Goal: Find specific page/section: Find specific page/section

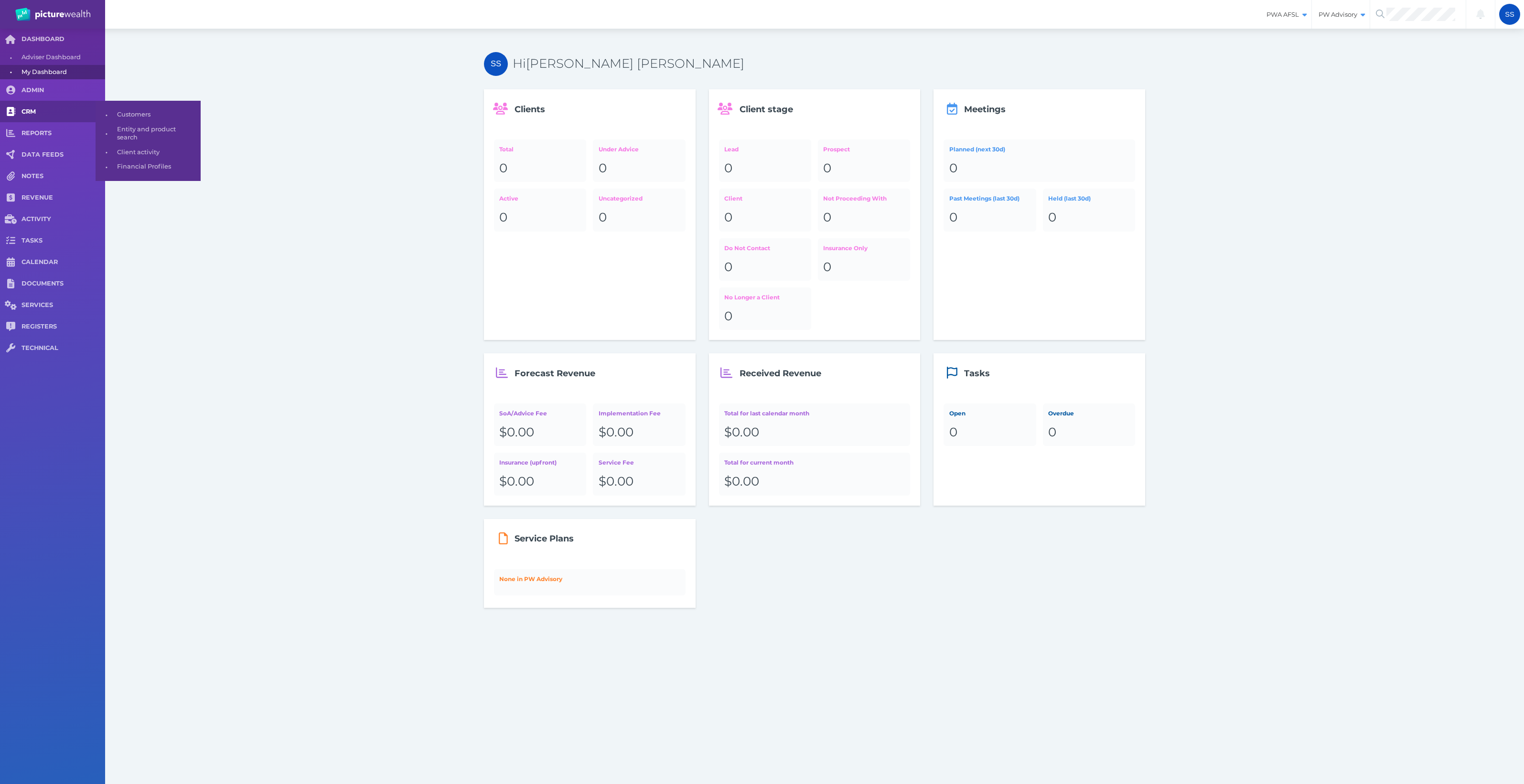
click at [49, 105] on link "CRM" at bounding box center [53, 111] width 105 height 21
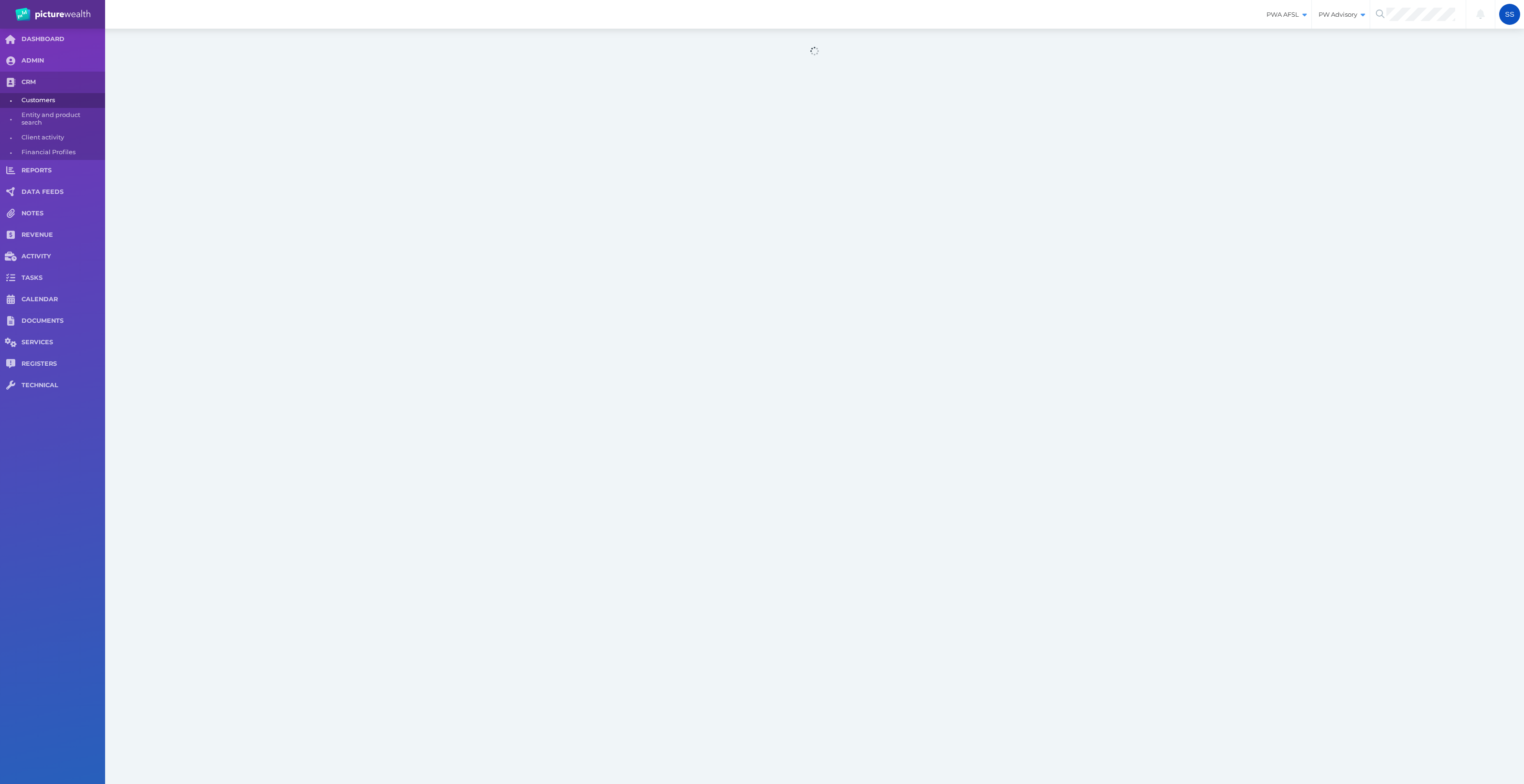
select select "25"
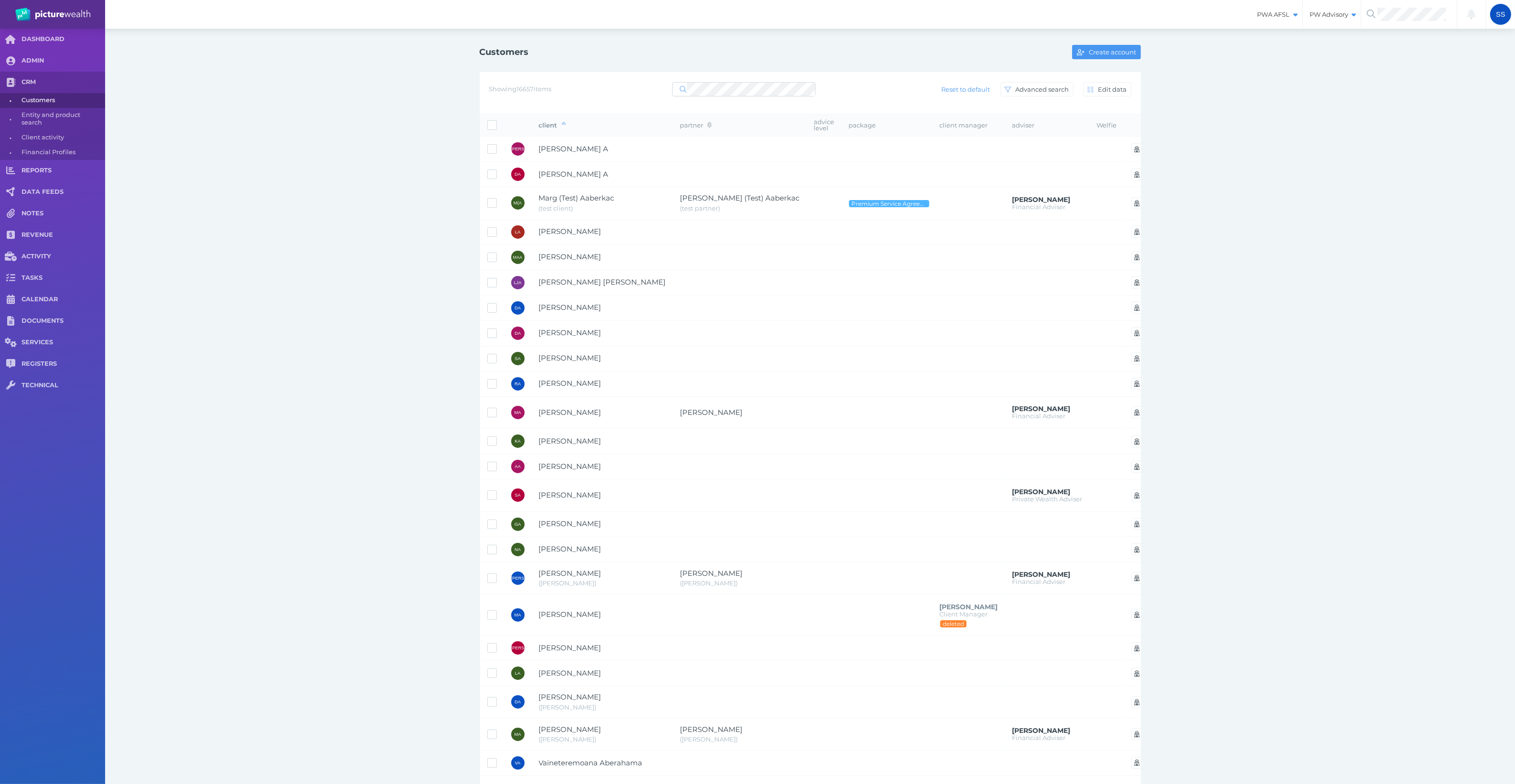
click at [63, 102] on span "Customers" at bounding box center [62, 100] width 80 height 15
click at [63, 115] on span "Entity and product search" at bounding box center [62, 119] width 80 height 22
select select "25"
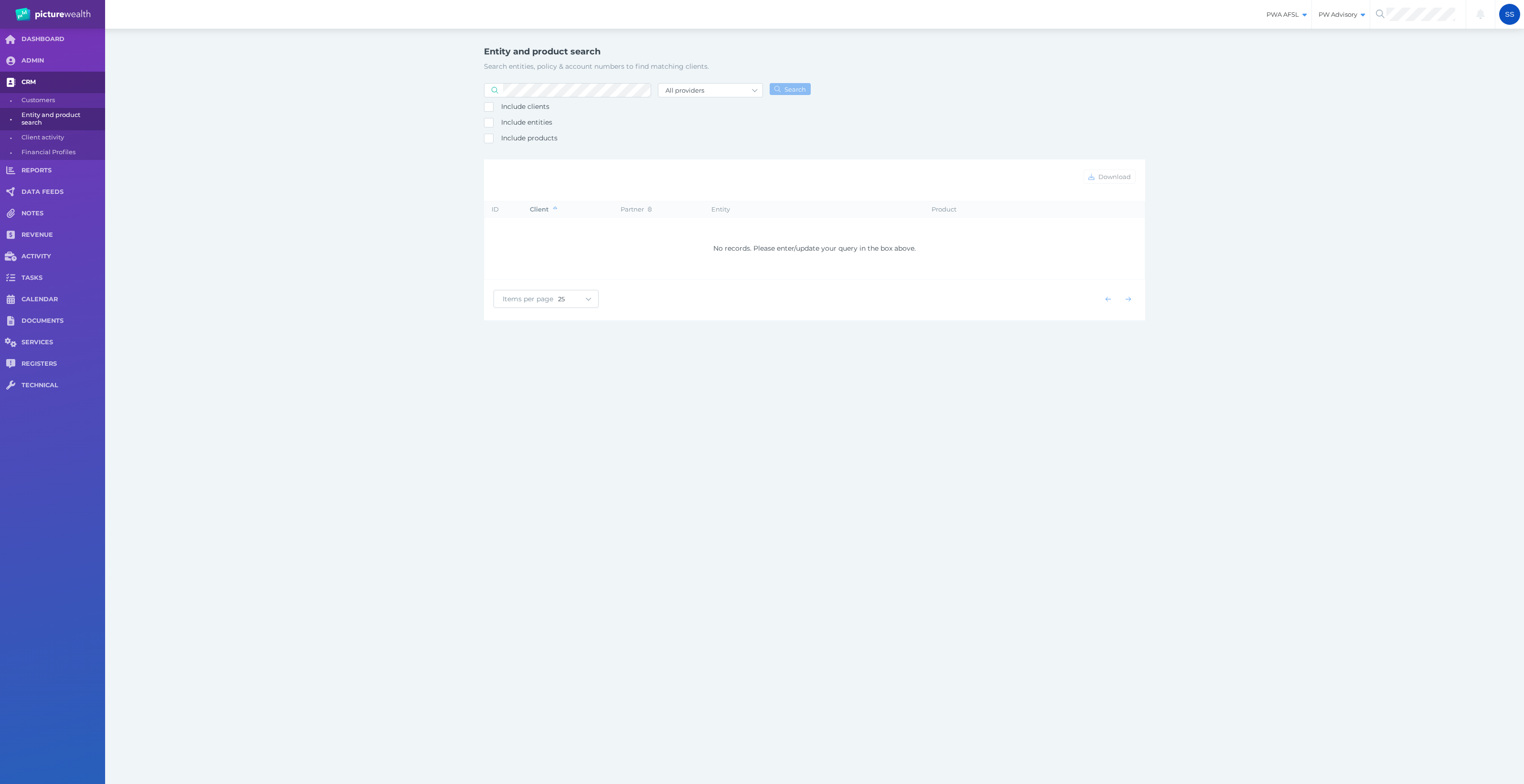
click at [41, 85] on span "CRM" at bounding box center [63, 82] width 83 height 8
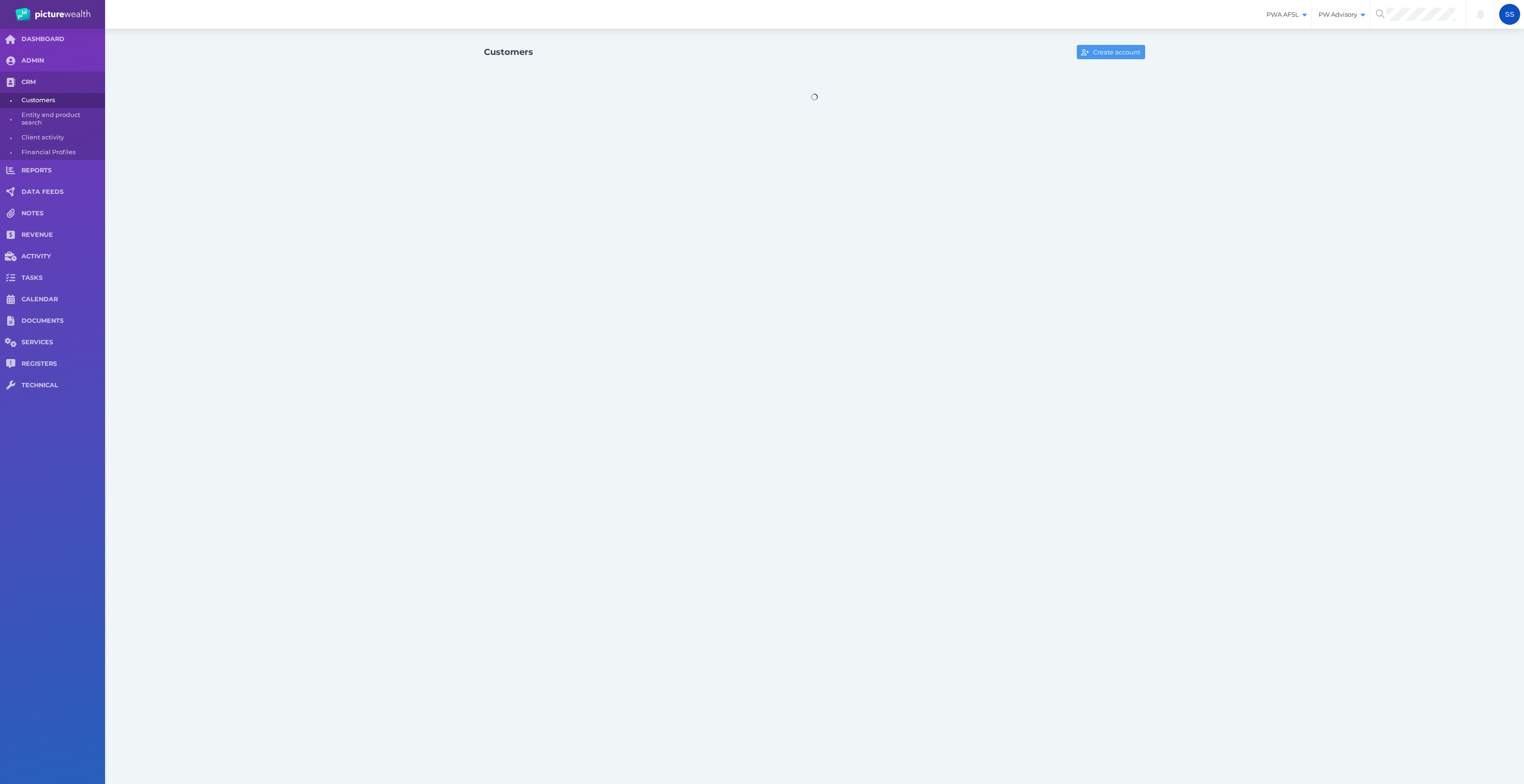
select select "25"
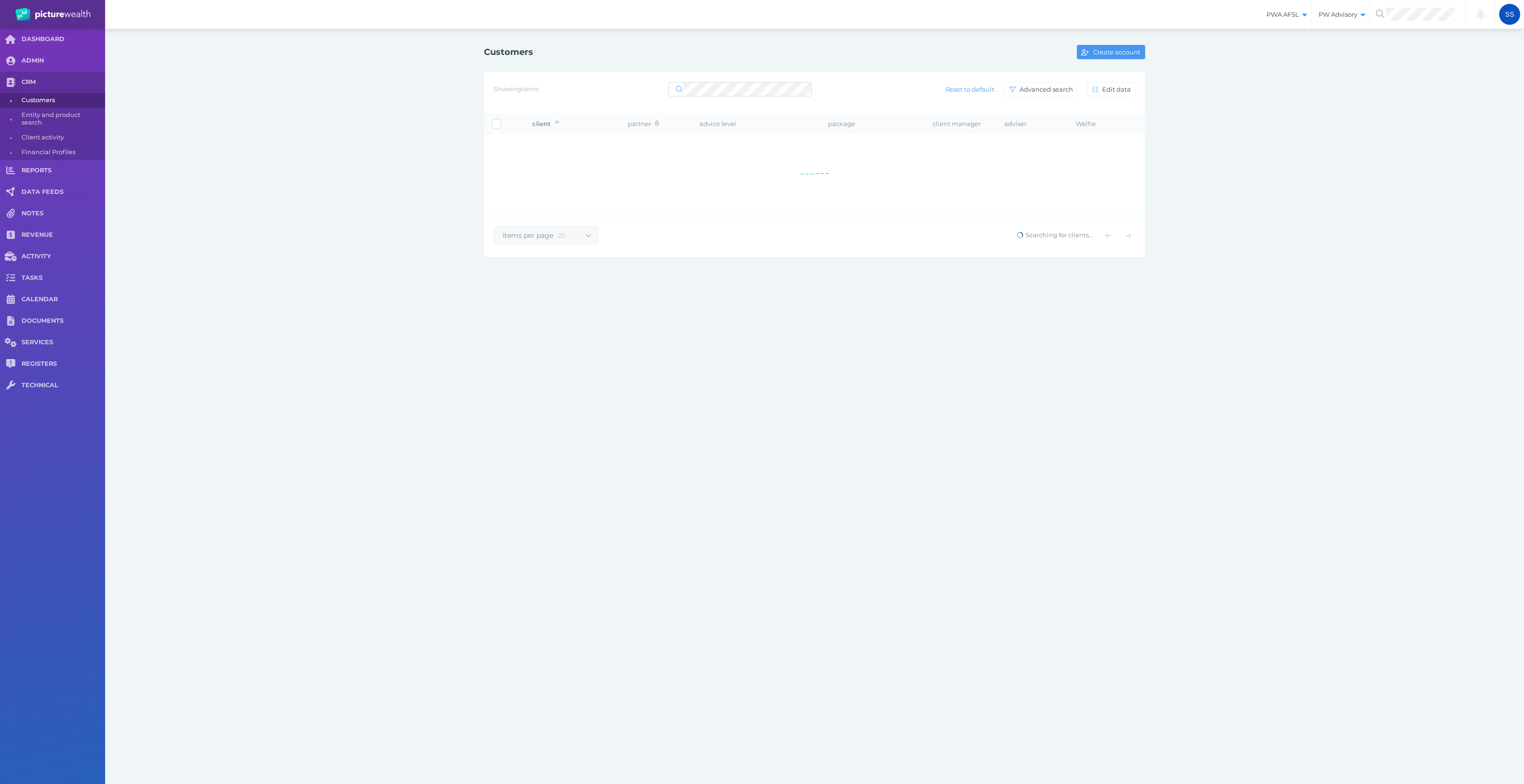
click at [44, 99] on span "Customers" at bounding box center [62, 100] width 80 height 15
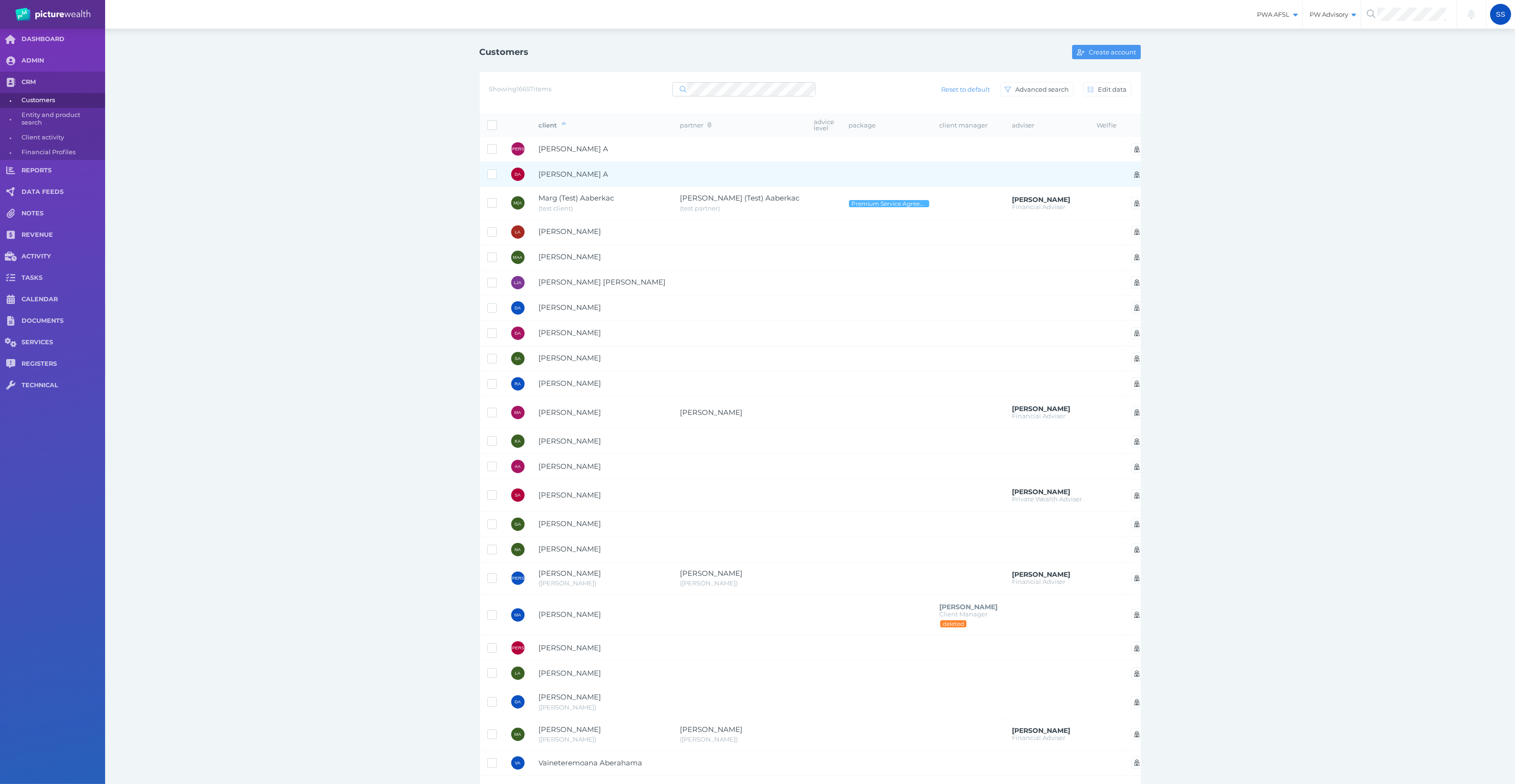
click at [560, 173] on span "Dahlan A" at bounding box center [574, 174] width 70 height 9
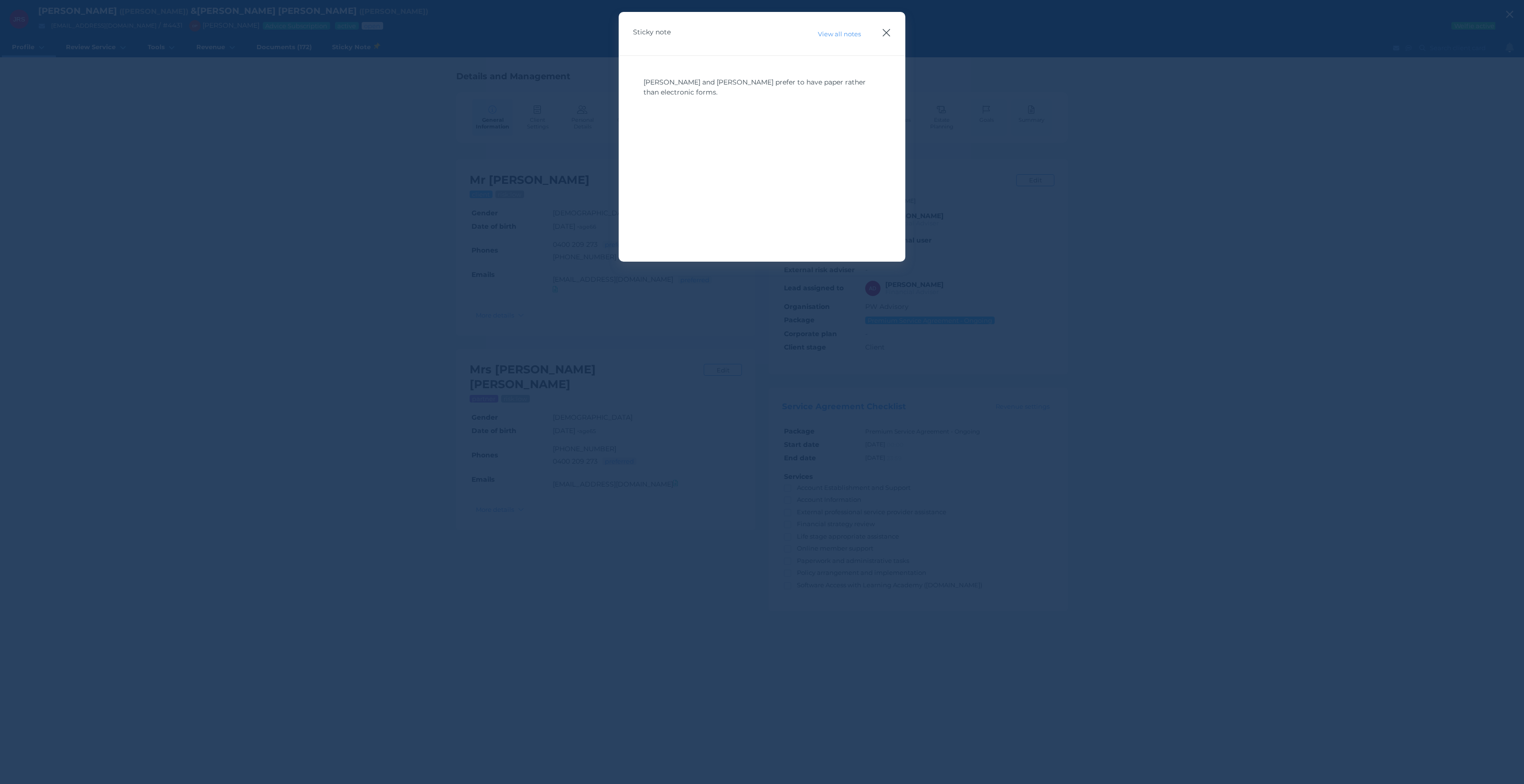
click at [887, 34] on icon "button" at bounding box center [886, 33] width 9 height 12
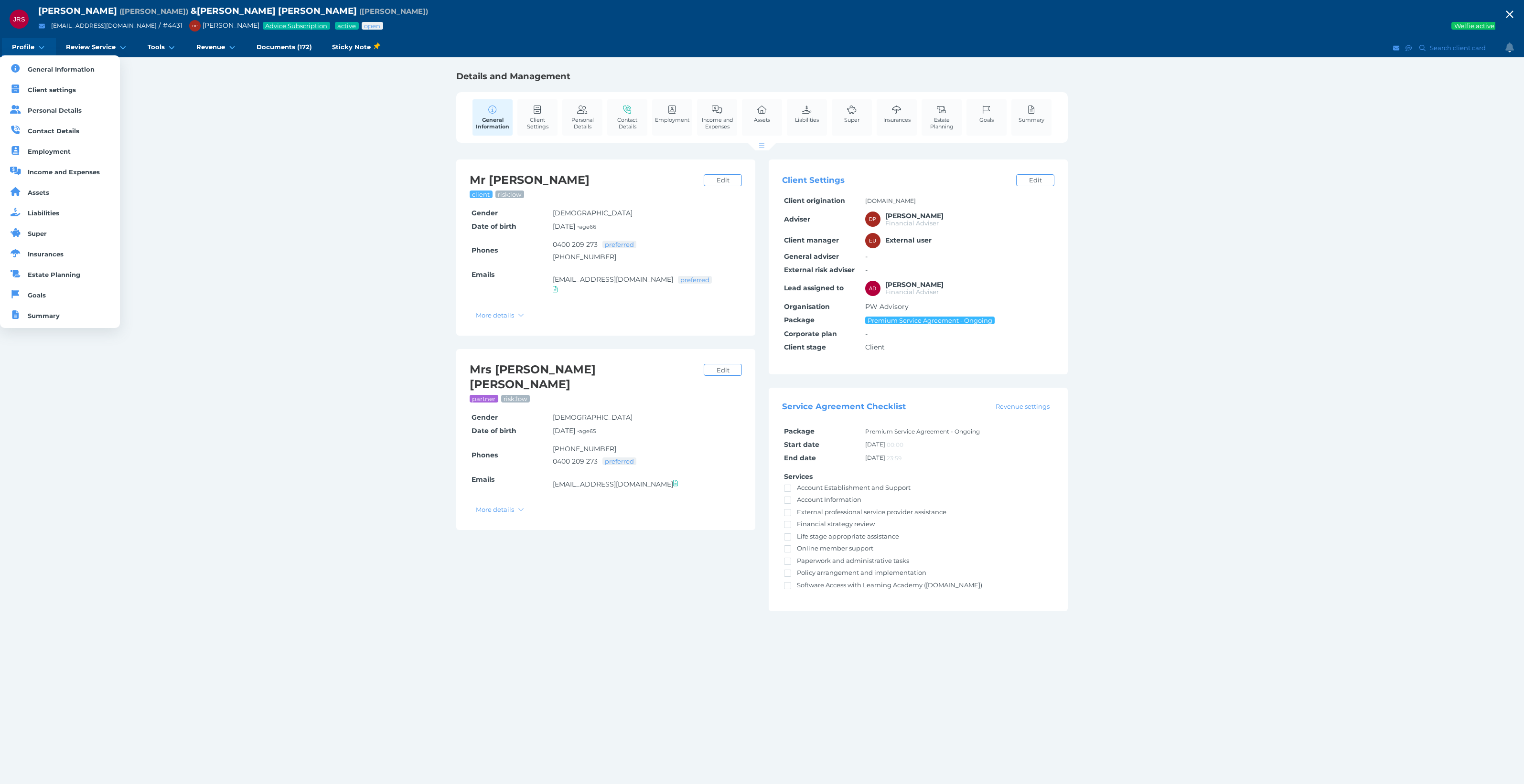
click at [21, 47] on span "Profile" at bounding box center [23, 47] width 22 height 8
click at [43, 232] on span "Super" at bounding box center [37, 233] width 19 height 8
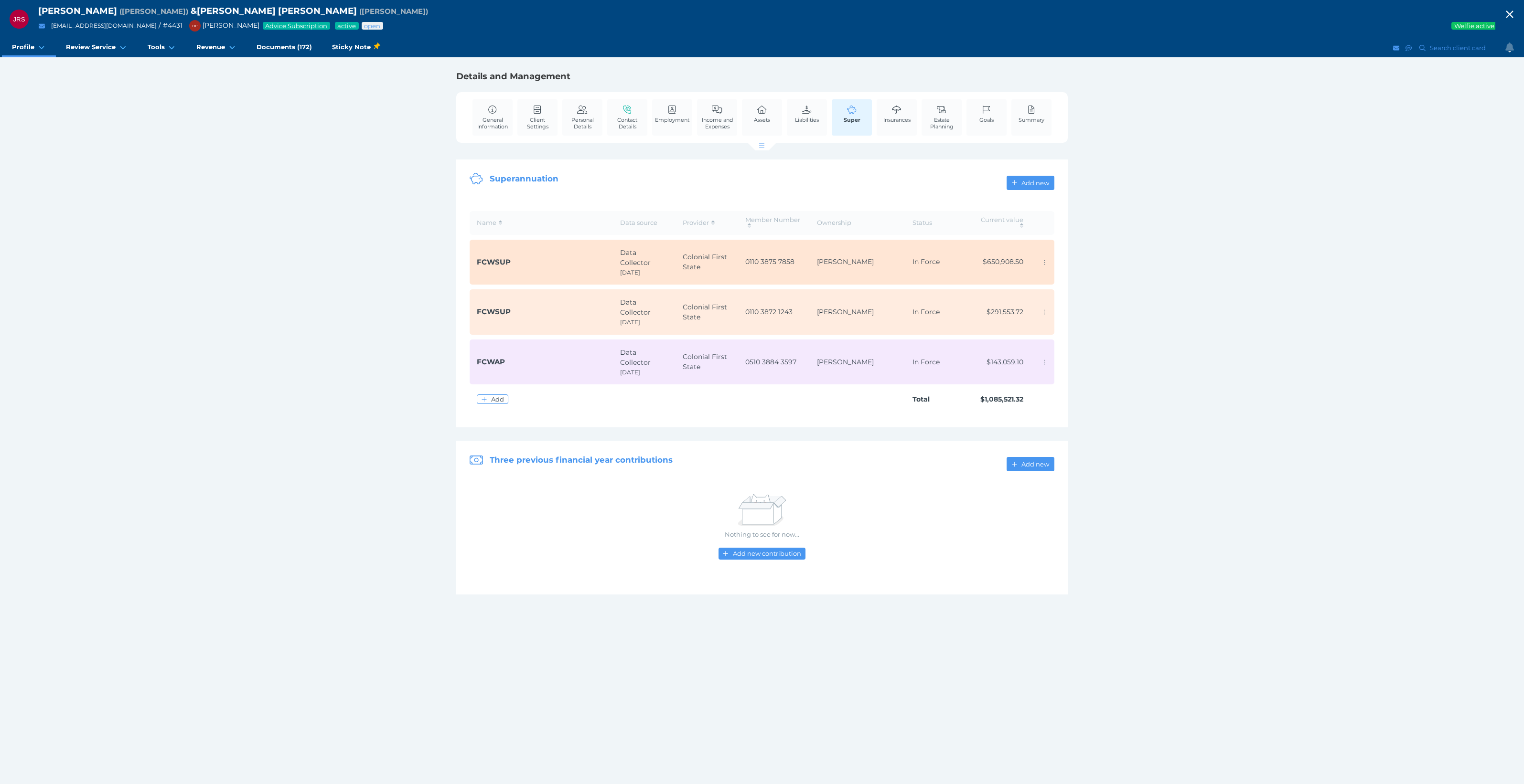
click at [522, 257] on span "FCWSUP" at bounding box center [541, 262] width 129 height 11
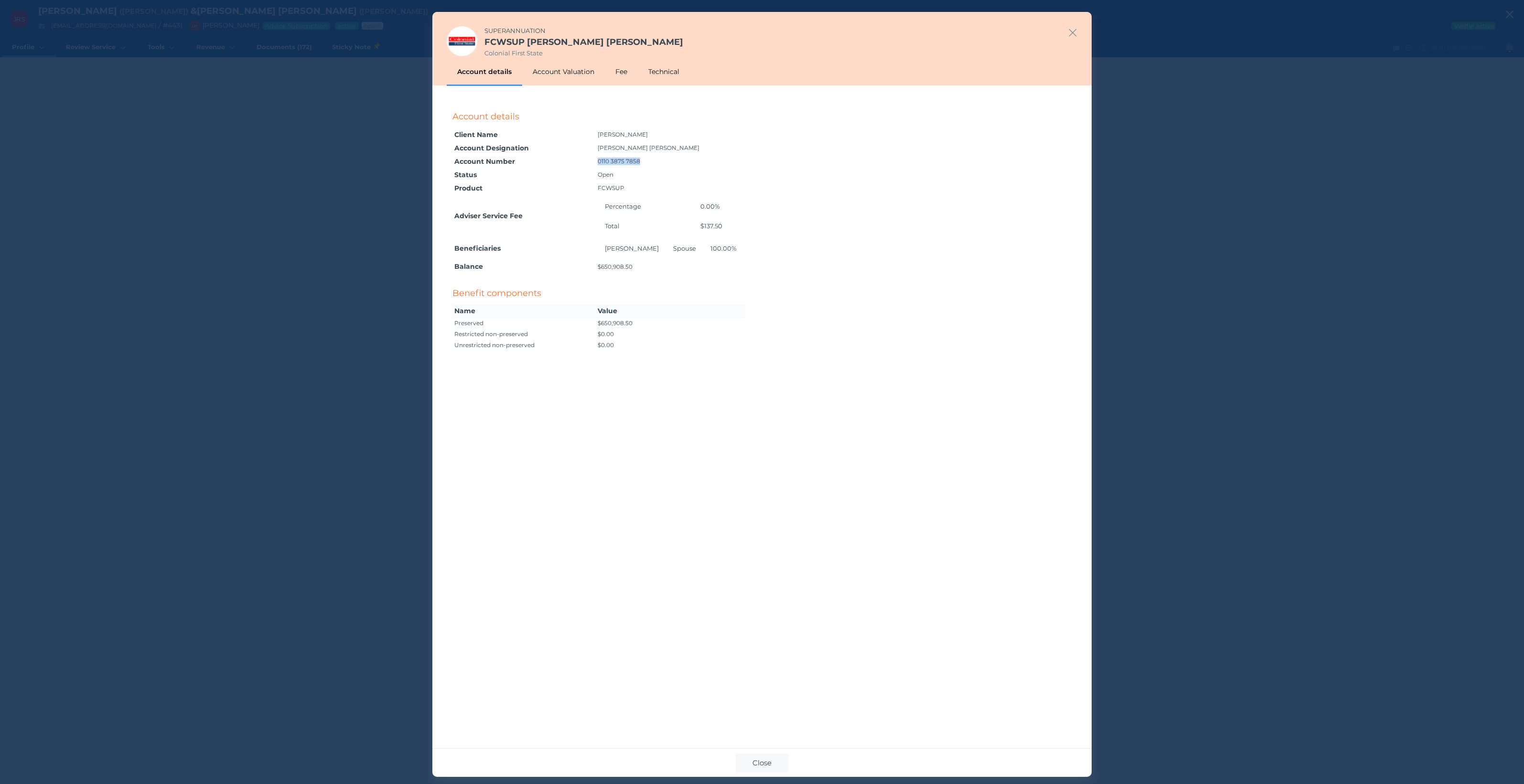
drag, startPoint x: 645, startPoint y: 163, endPoint x: 598, endPoint y: 161, distance: 47.0
click at [598, 161] on td "0110 3875 7858" at bounding box center [670, 161] width 150 height 14
click at [1073, 30] on icon "button" at bounding box center [1073, 33] width 9 height 12
